Goal: Find specific fact: Find specific fact

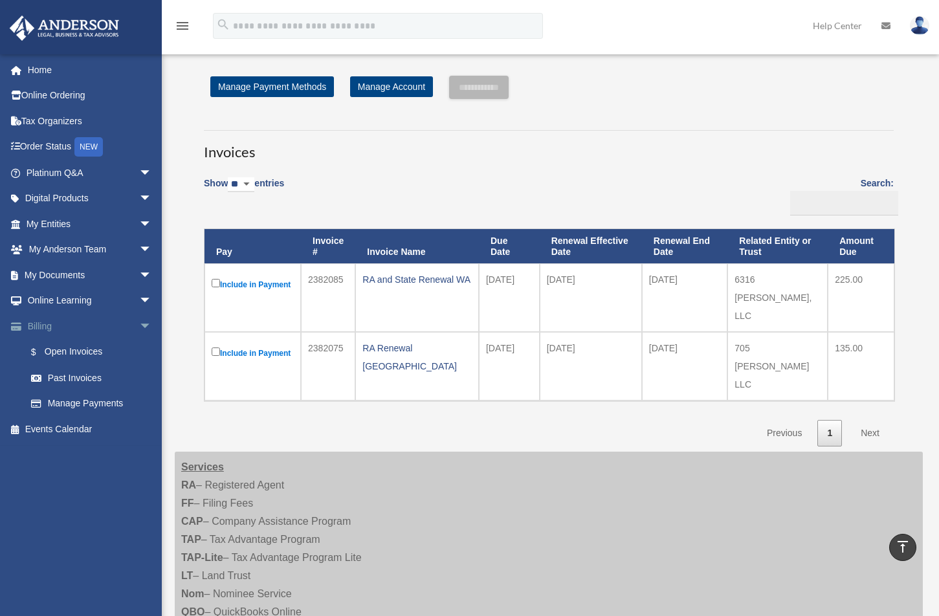
scroll to position [323, 0]
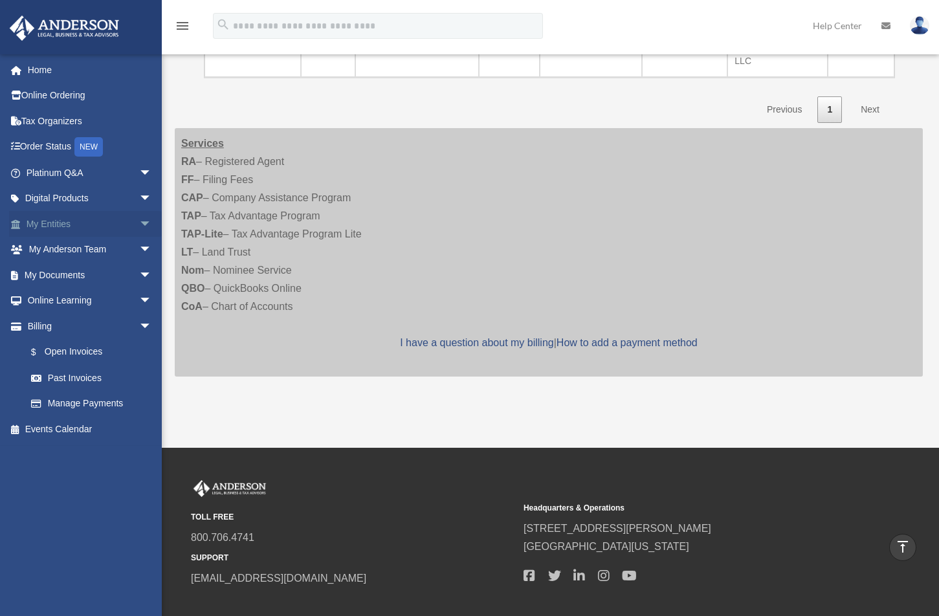
click at [139, 226] on span "arrow_drop_down" at bounding box center [152, 224] width 26 height 27
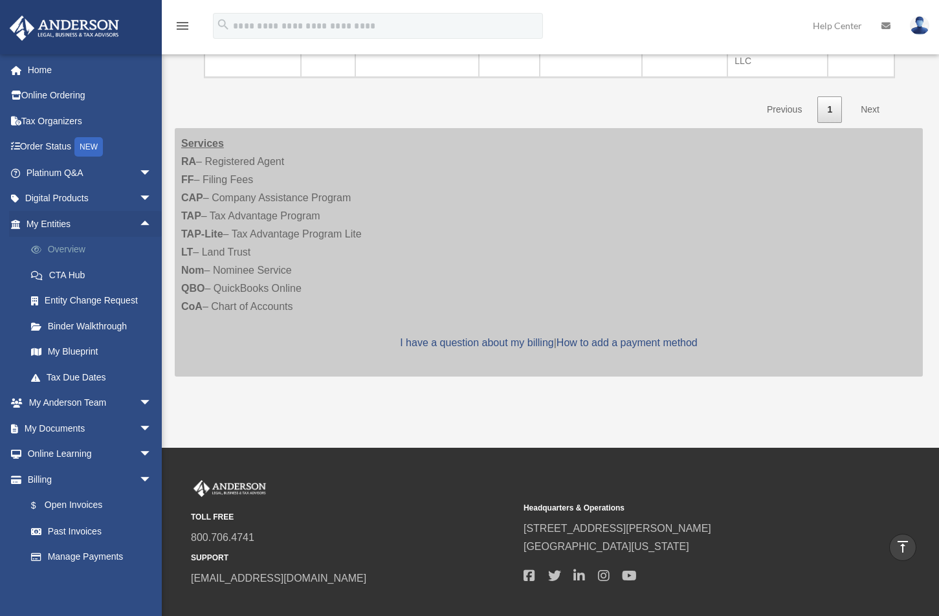
click at [97, 252] on link "Overview" at bounding box center [94, 250] width 153 height 26
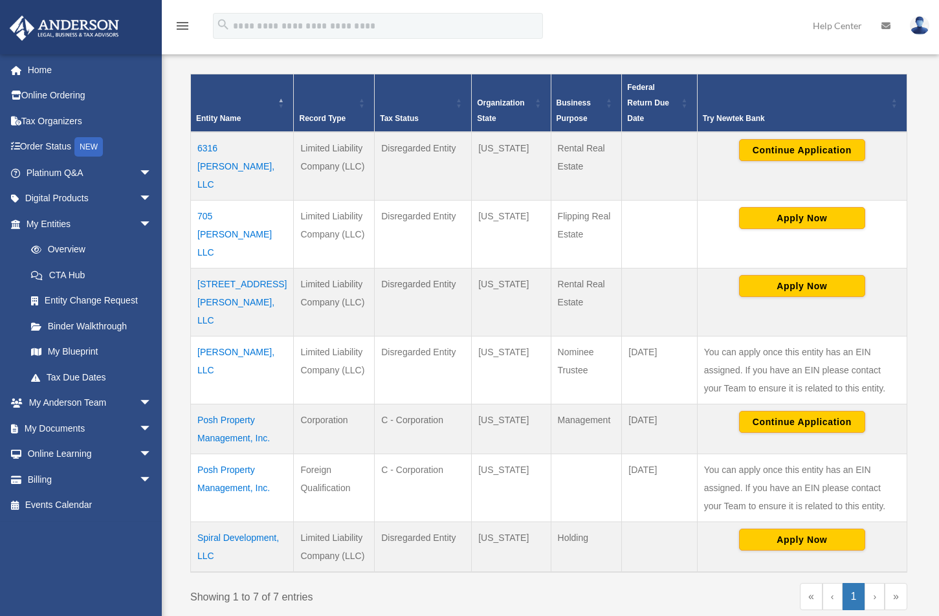
scroll to position [259, 0]
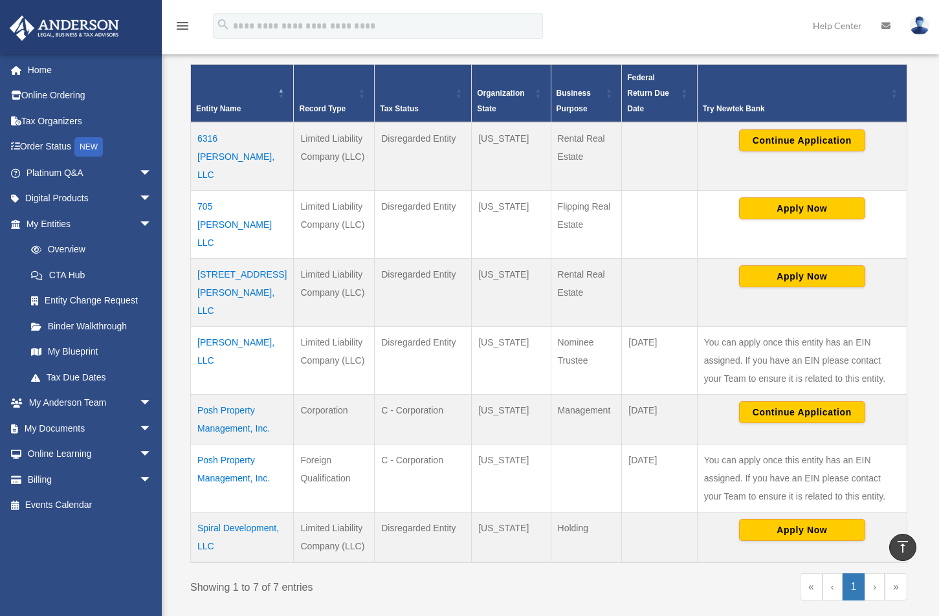
click at [213, 395] on td "Posh Property Management, Inc." at bounding box center [242, 420] width 103 height 50
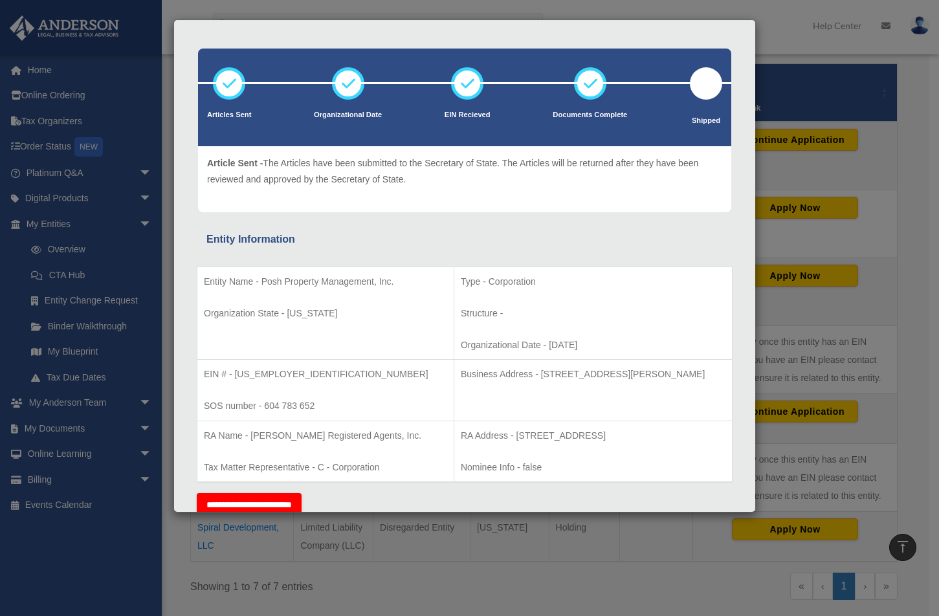
scroll to position [65, 0]
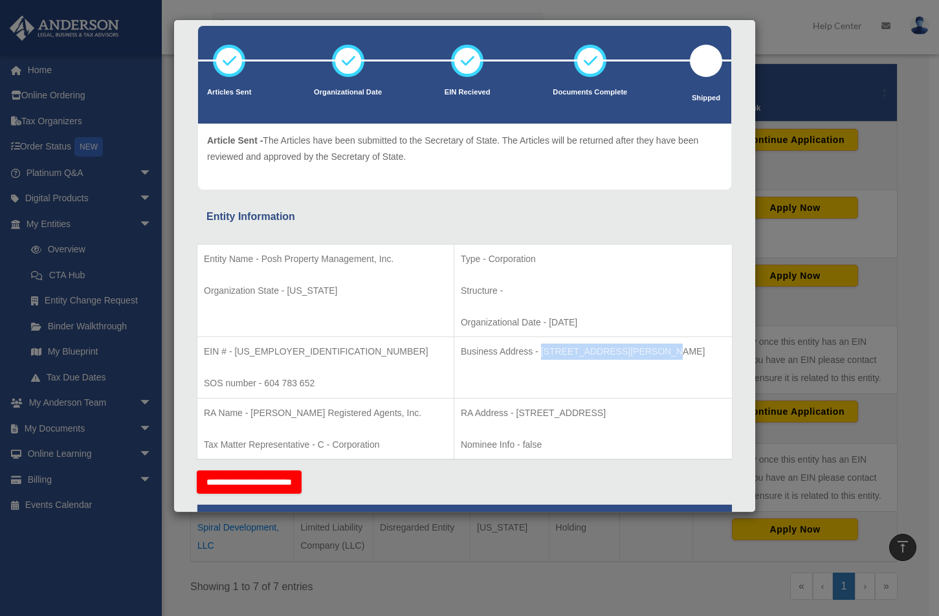
drag, startPoint x: 498, startPoint y: 351, endPoint x: 606, endPoint y: 354, distance: 108.1
click at [606, 354] on p "Business Address - [STREET_ADDRESS][PERSON_NAME]" at bounding box center [593, 351] width 265 height 16
copy p "[STREET_ADDRESS][PERSON_NAME]"
